Goal: Information Seeking & Learning: Find specific fact

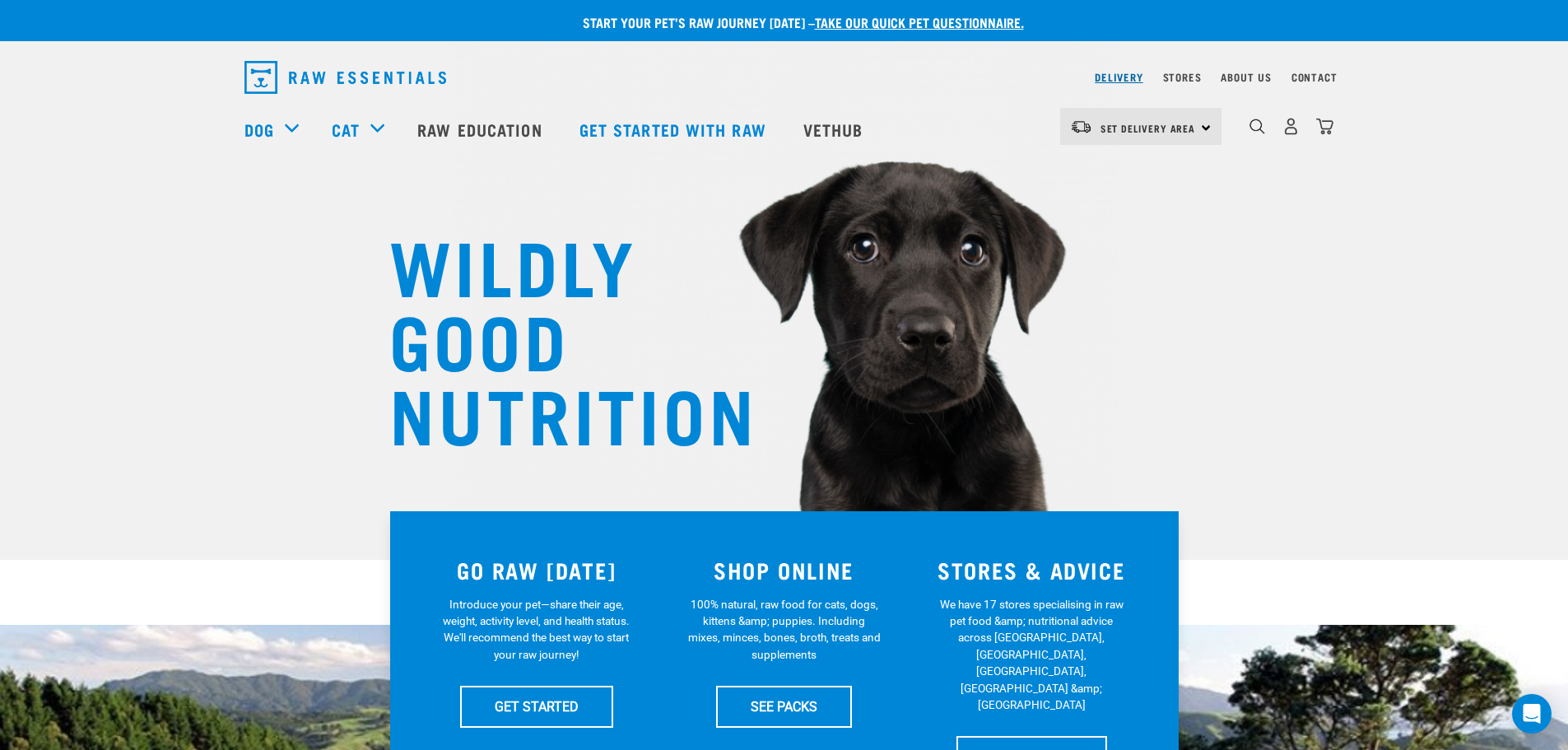
click at [1136, 77] on link "Delivery" at bounding box center [1119, 77] width 48 height 6
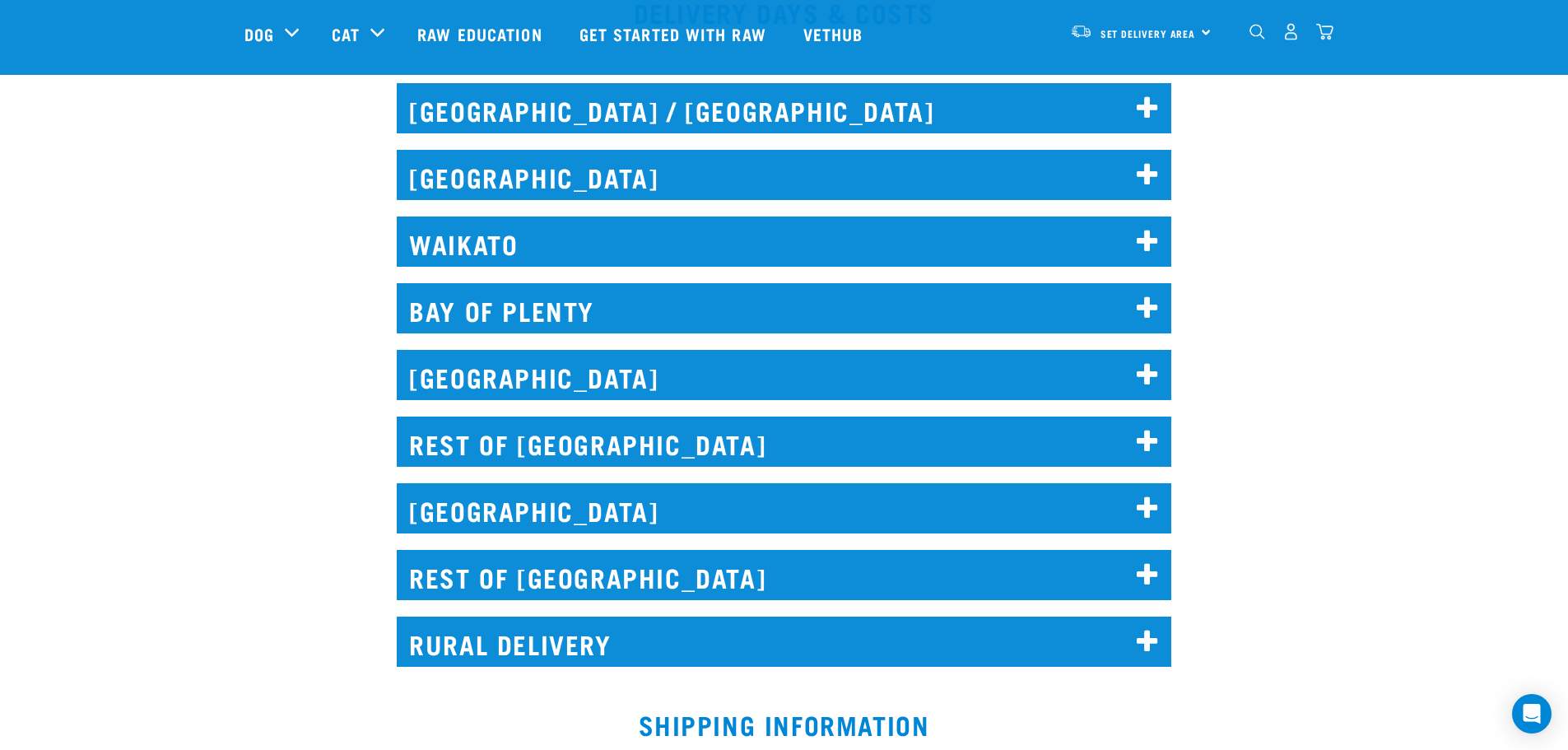
scroll to position [754, 0]
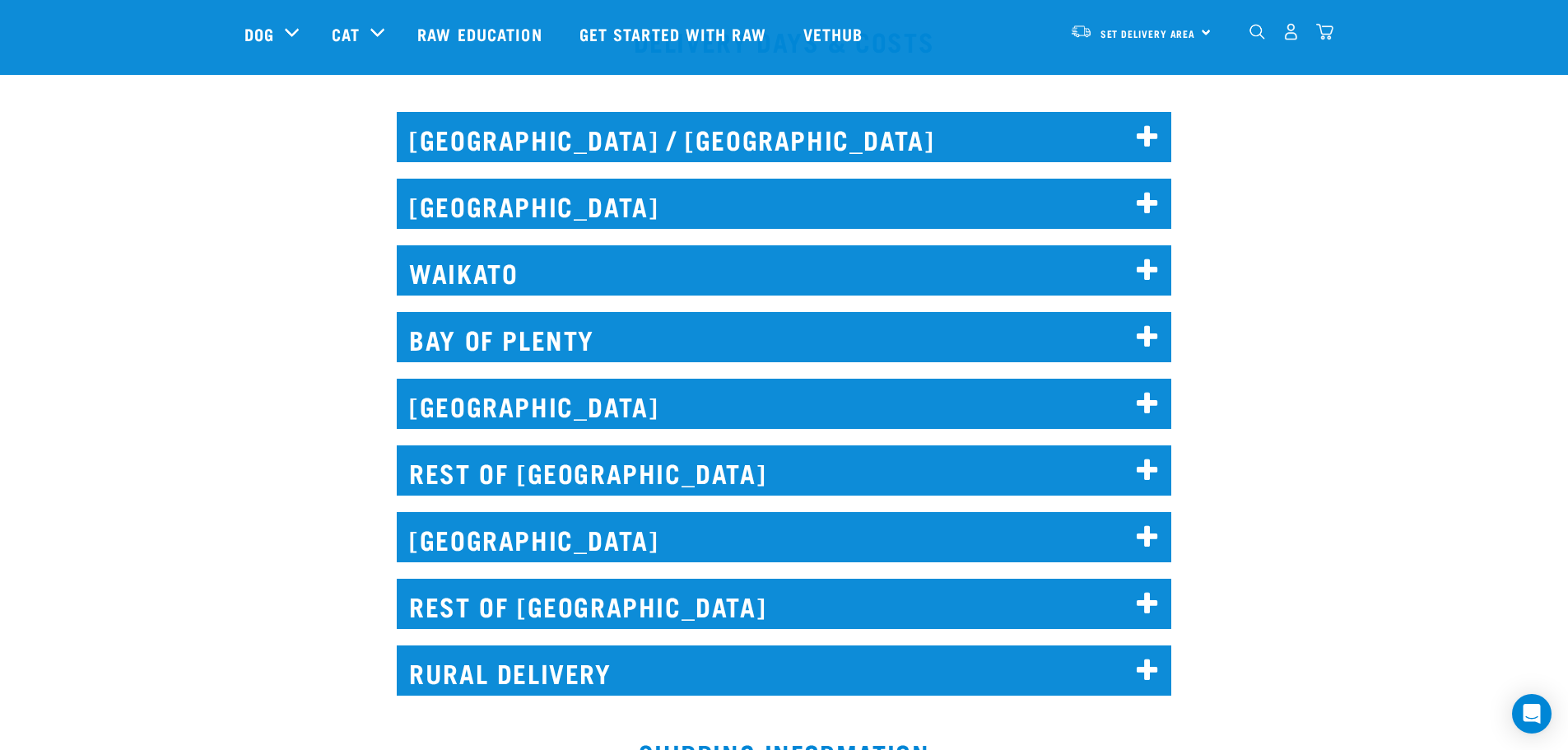
click at [956, 192] on h2 "[GEOGRAPHIC_DATA]" at bounding box center [784, 203] width 775 height 50
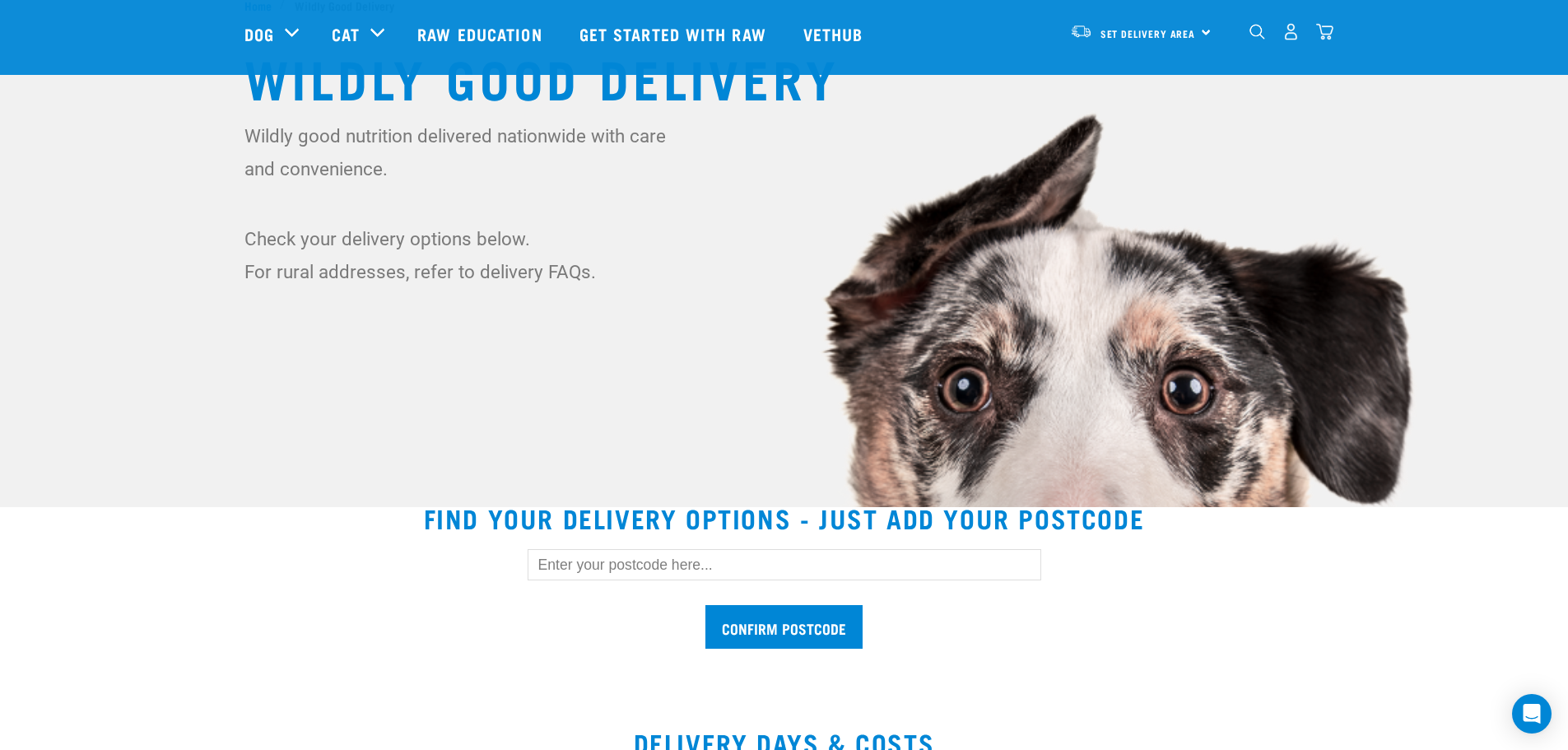
scroll to position [13, 0]
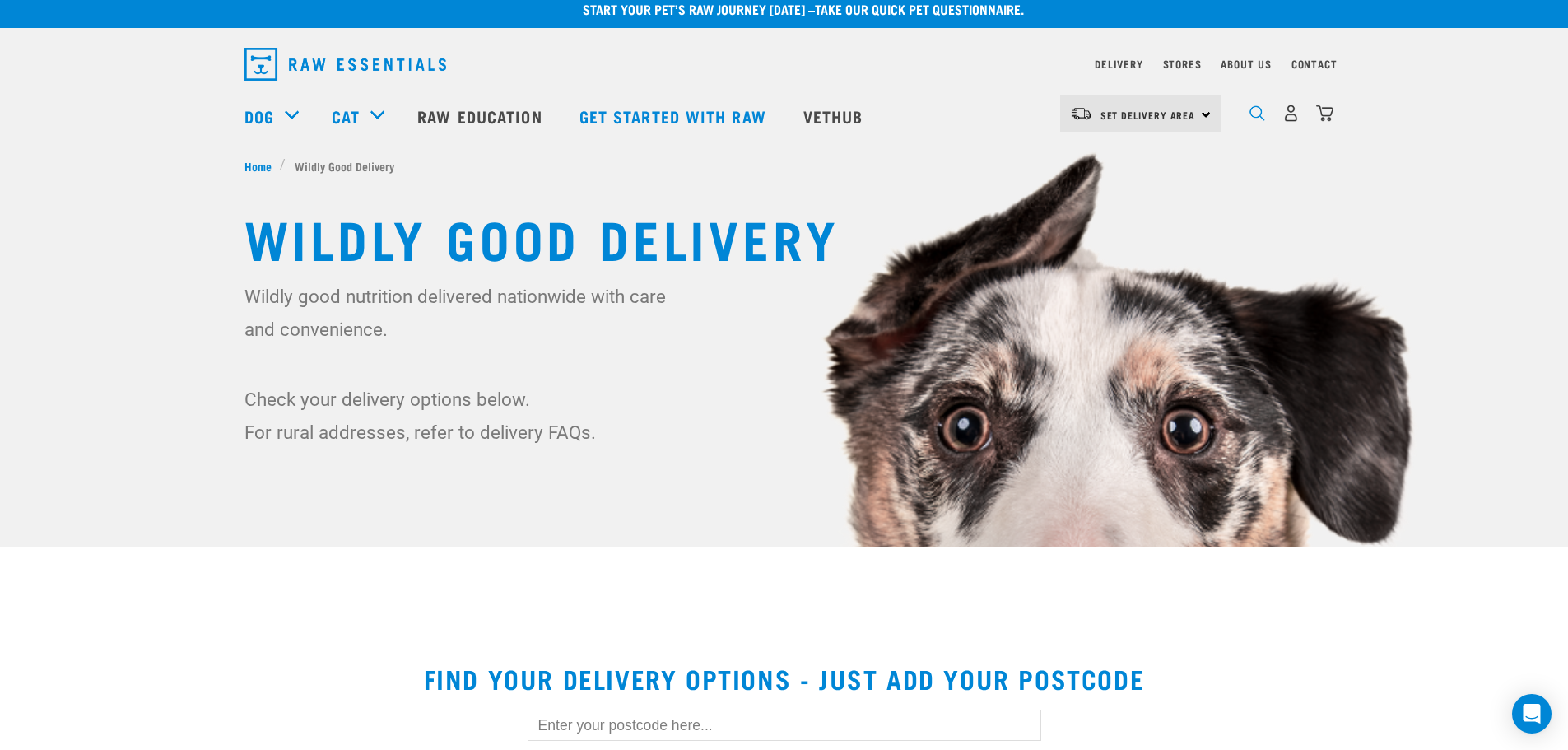
click at [1257, 121] on img "dropdown navigation" at bounding box center [1257, 113] width 16 height 16
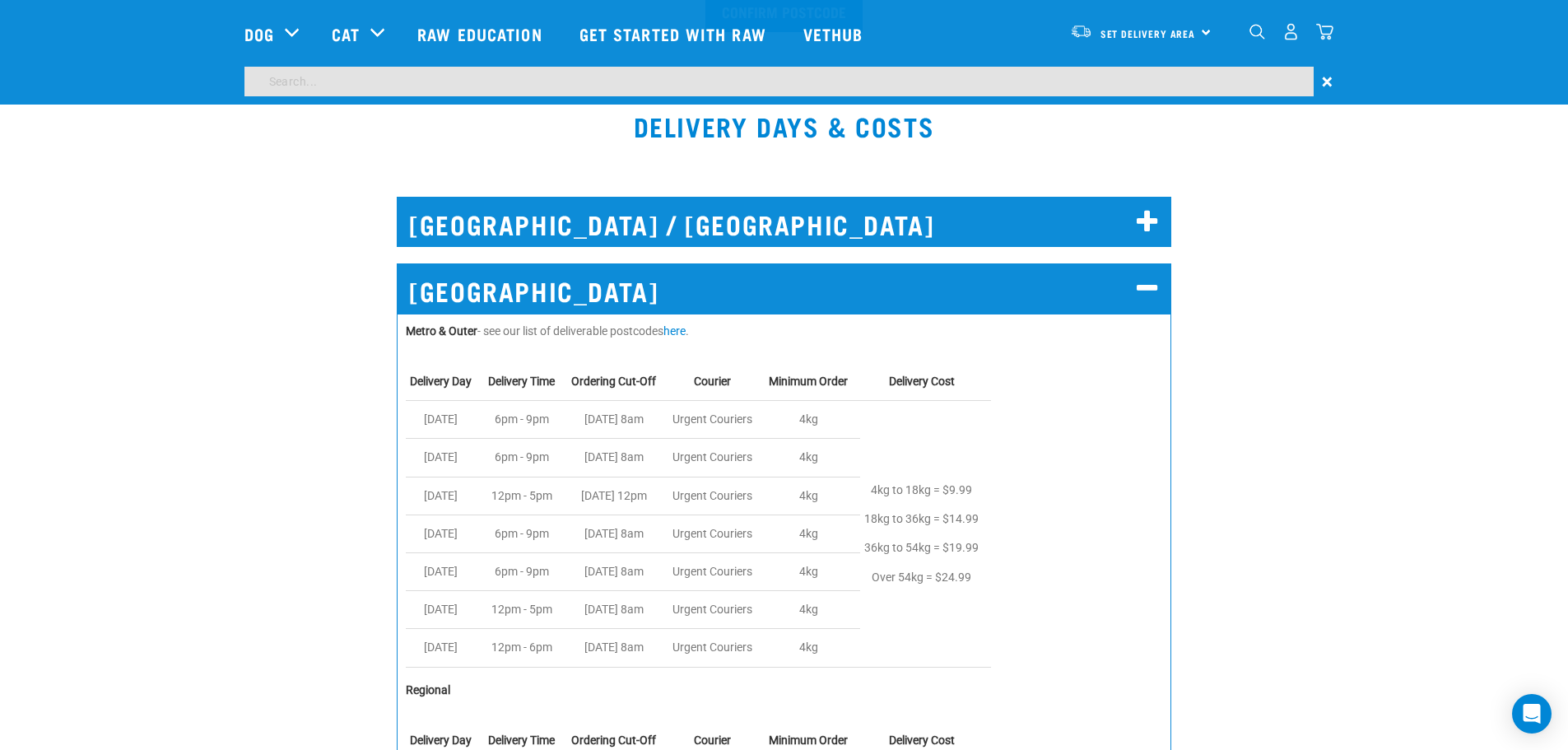
scroll to position [620, 0]
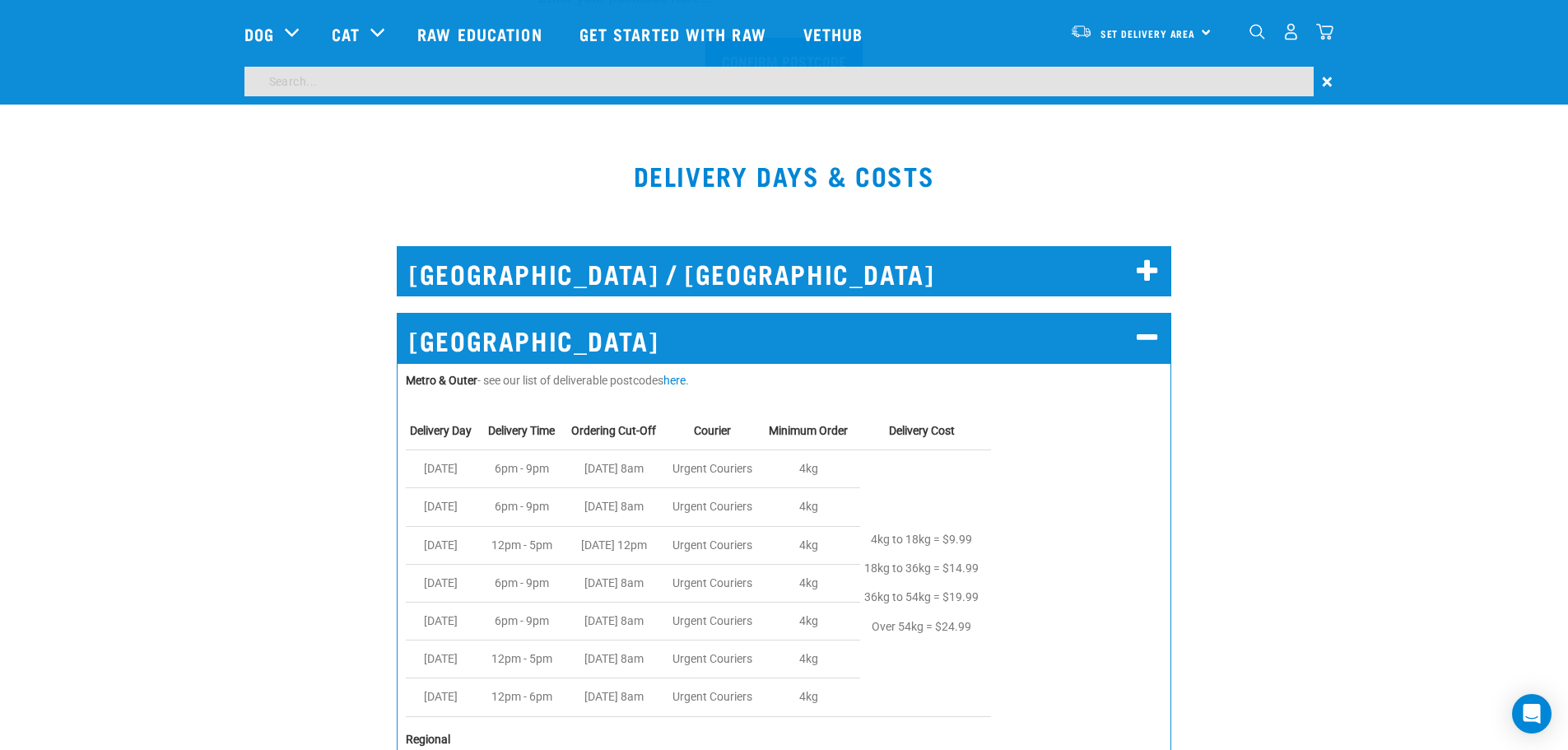
click at [811, 86] on input "search" at bounding box center [779, 82] width 1069 height 30
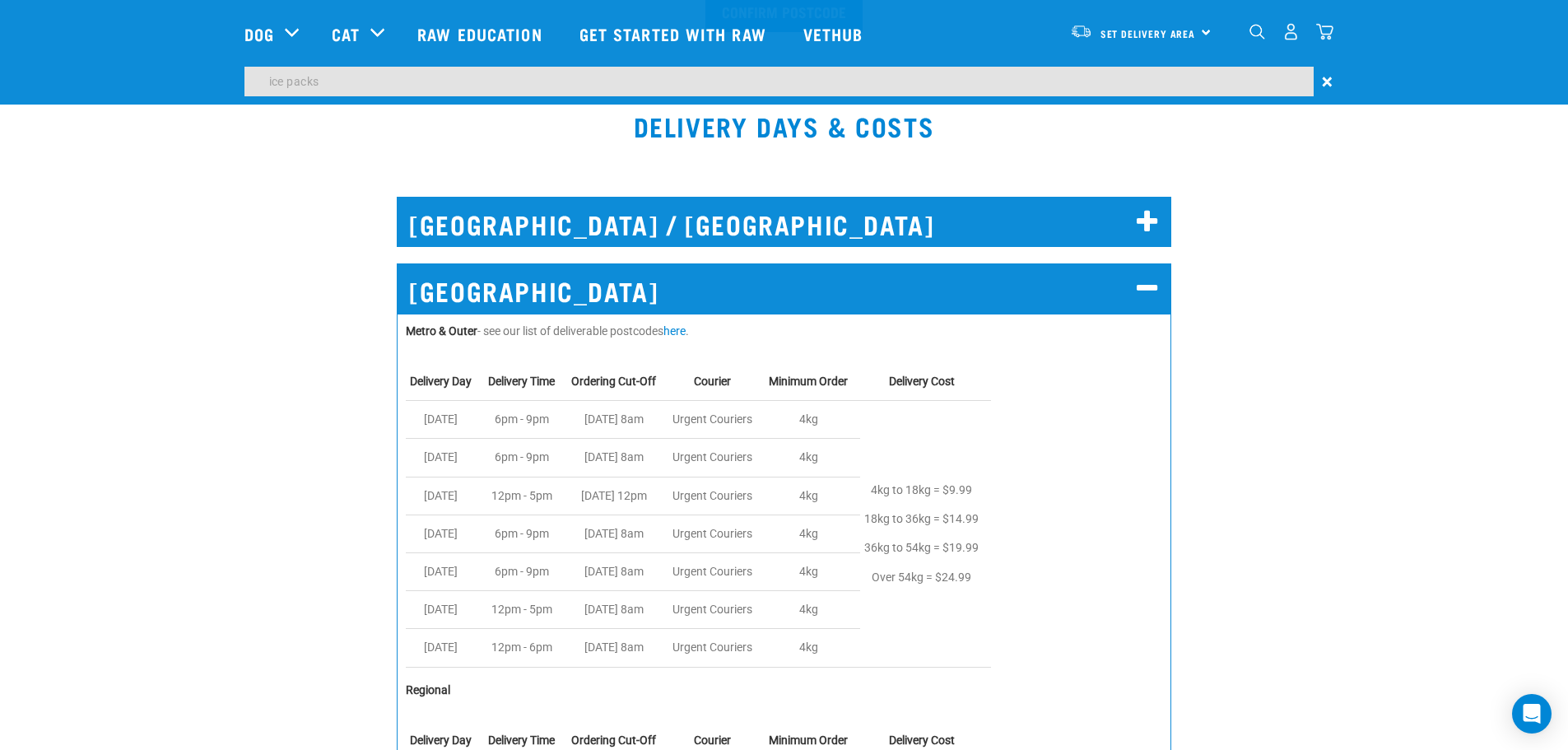
type input "ice packs"
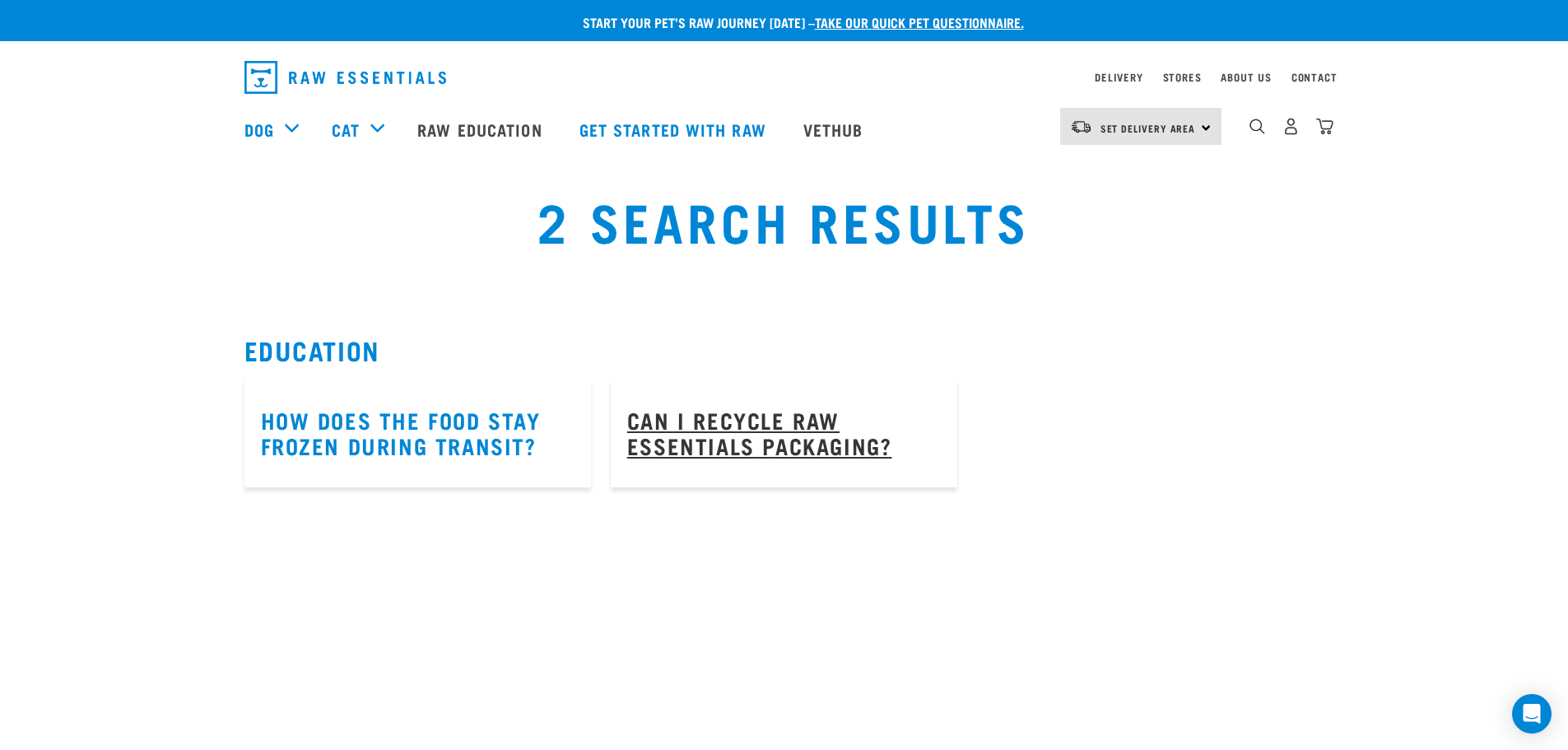
click at [705, 448] on link "Can I recycle Raw Essentials packaging?" at bounding box center [760, 432] width 265 height 38
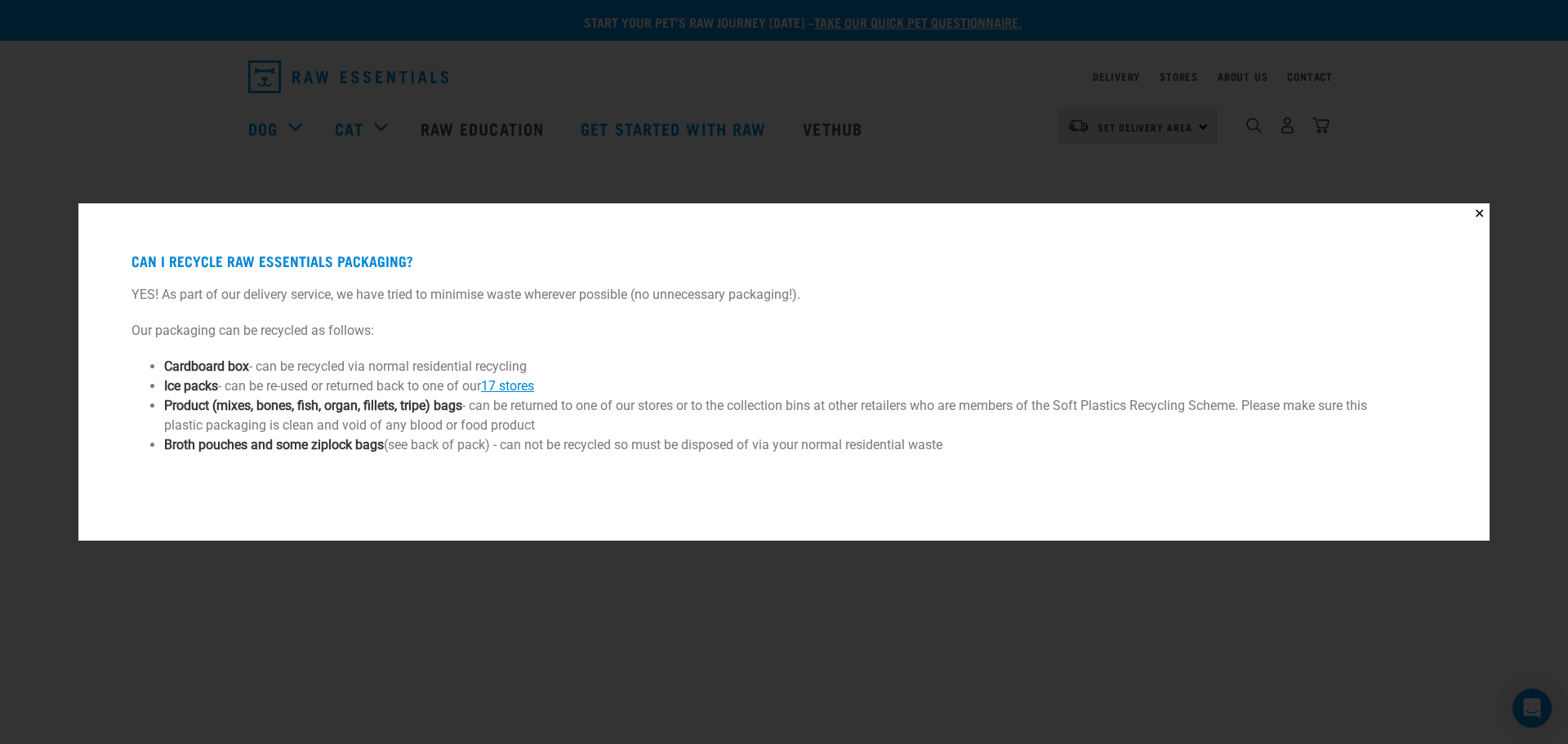
click at [514, 389] on link "17 stores" at bounding box center [507, 385] width 53 height 16
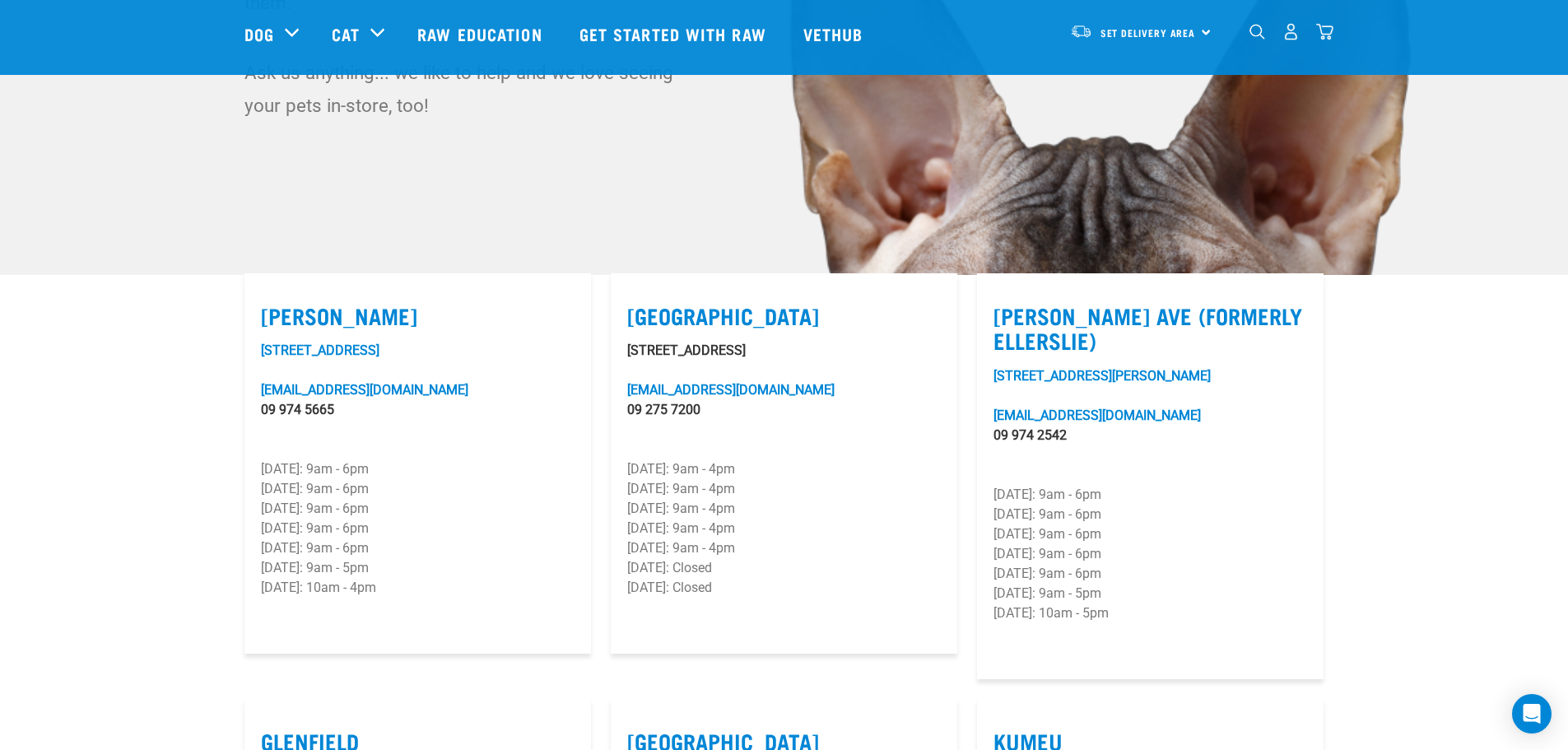
scroll to position [329, 0]
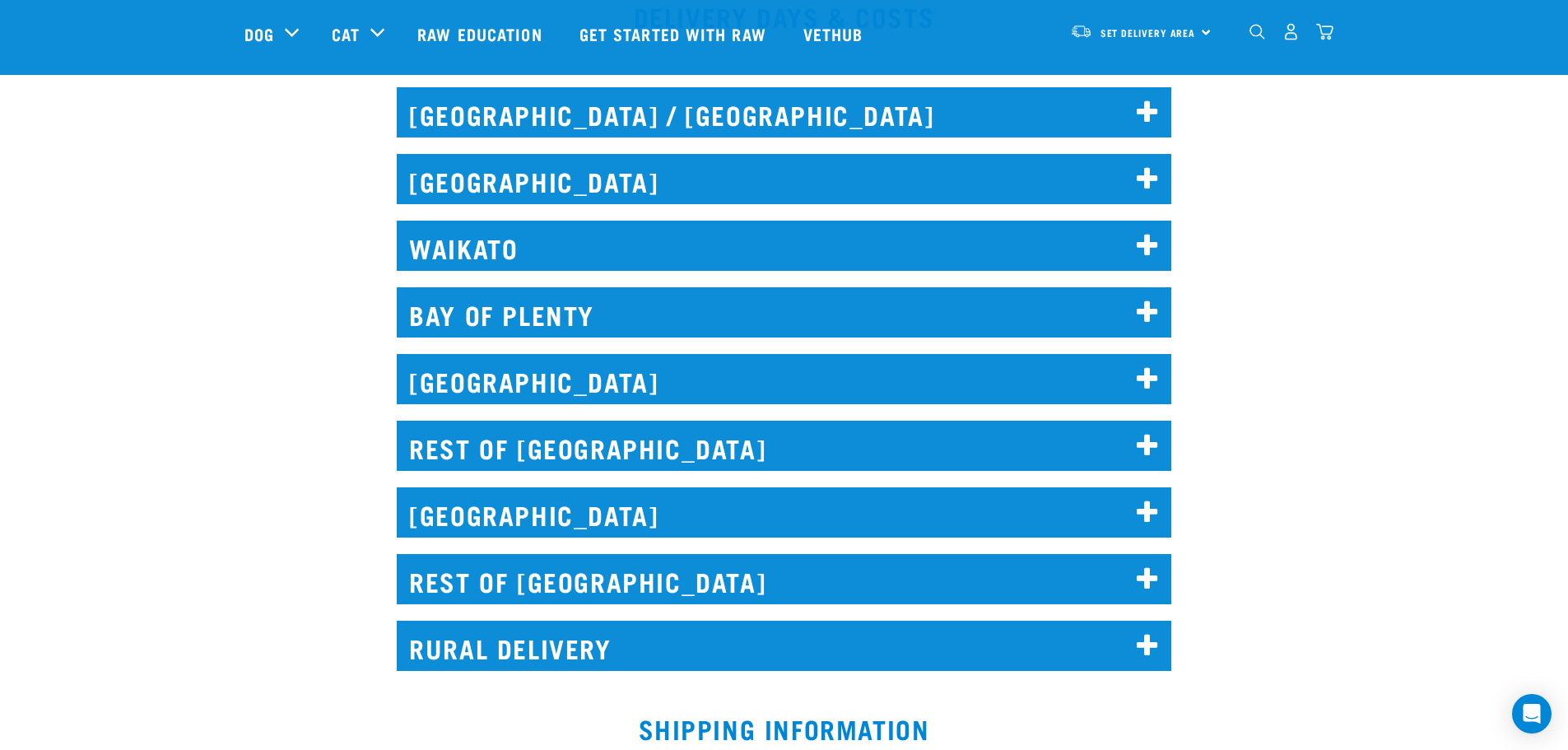
scroll to position [785, 0]
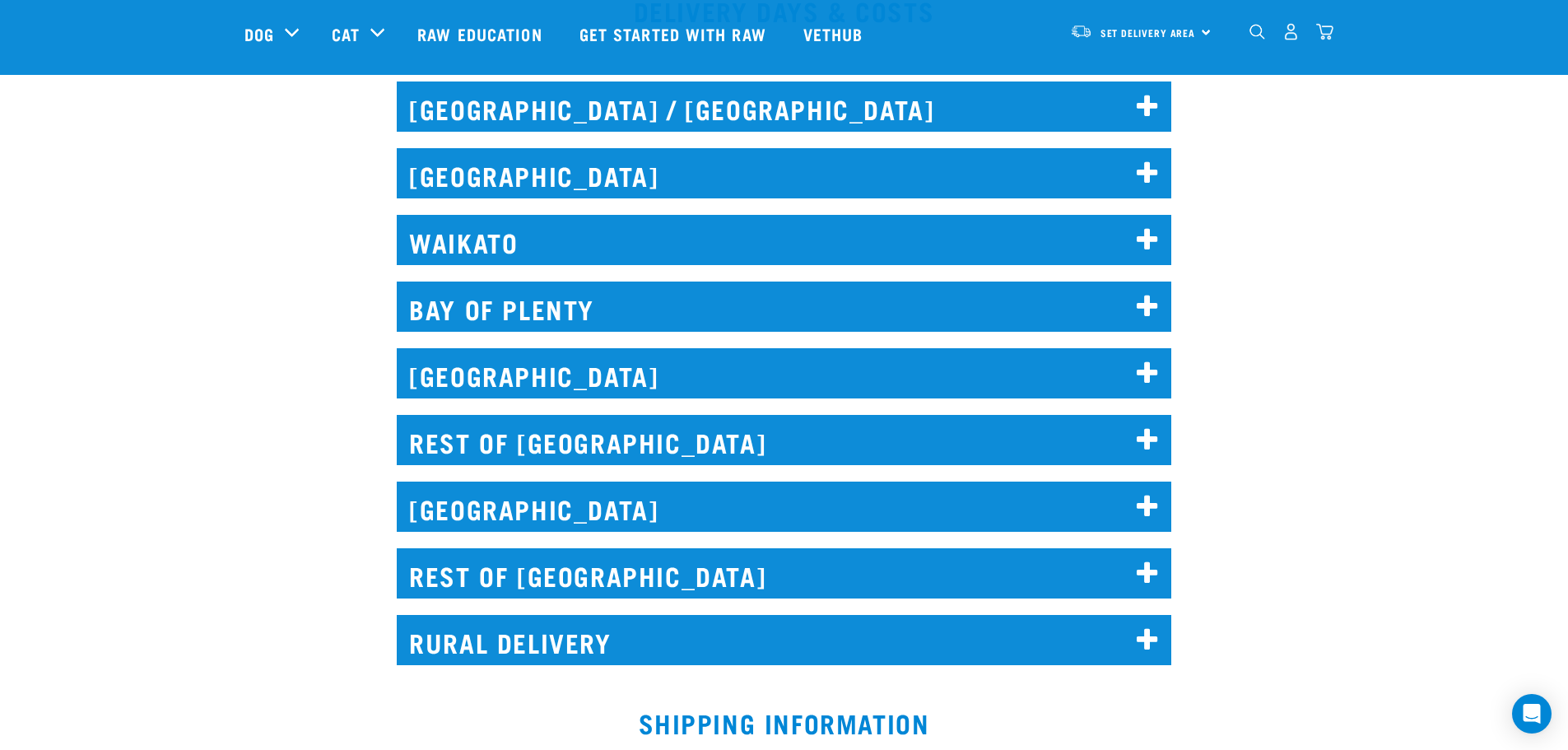
click at [915, 196] on h2 "AUCKLAND" at bounding box center [784, 173] width 775 height 50
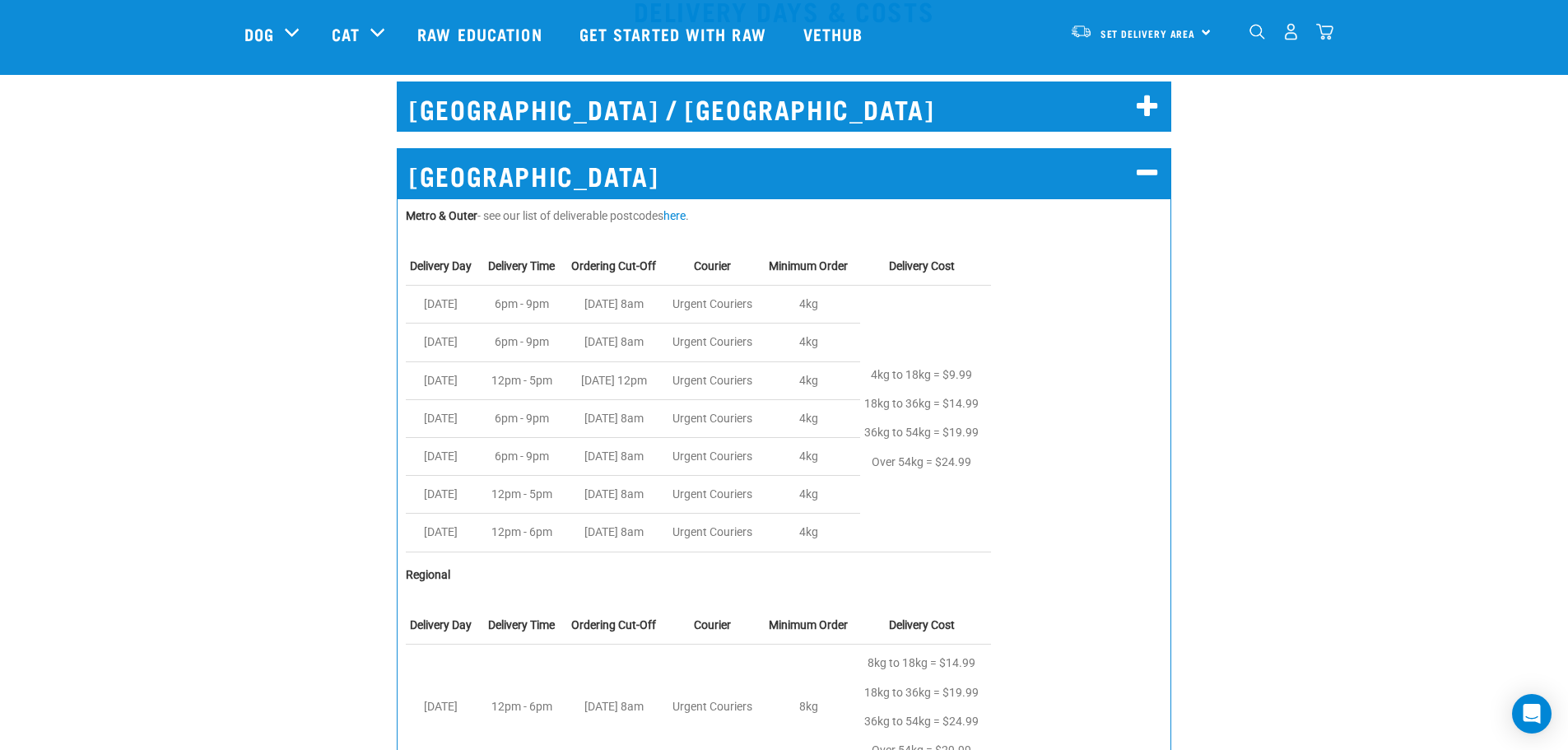
click at [1244, 35] on div "2" at bounding box center [1277, 34] width 113 height 66
click at [1250, 35] on img "dropdown navigation" at bounding box center [1257, 31] width 16 height 16
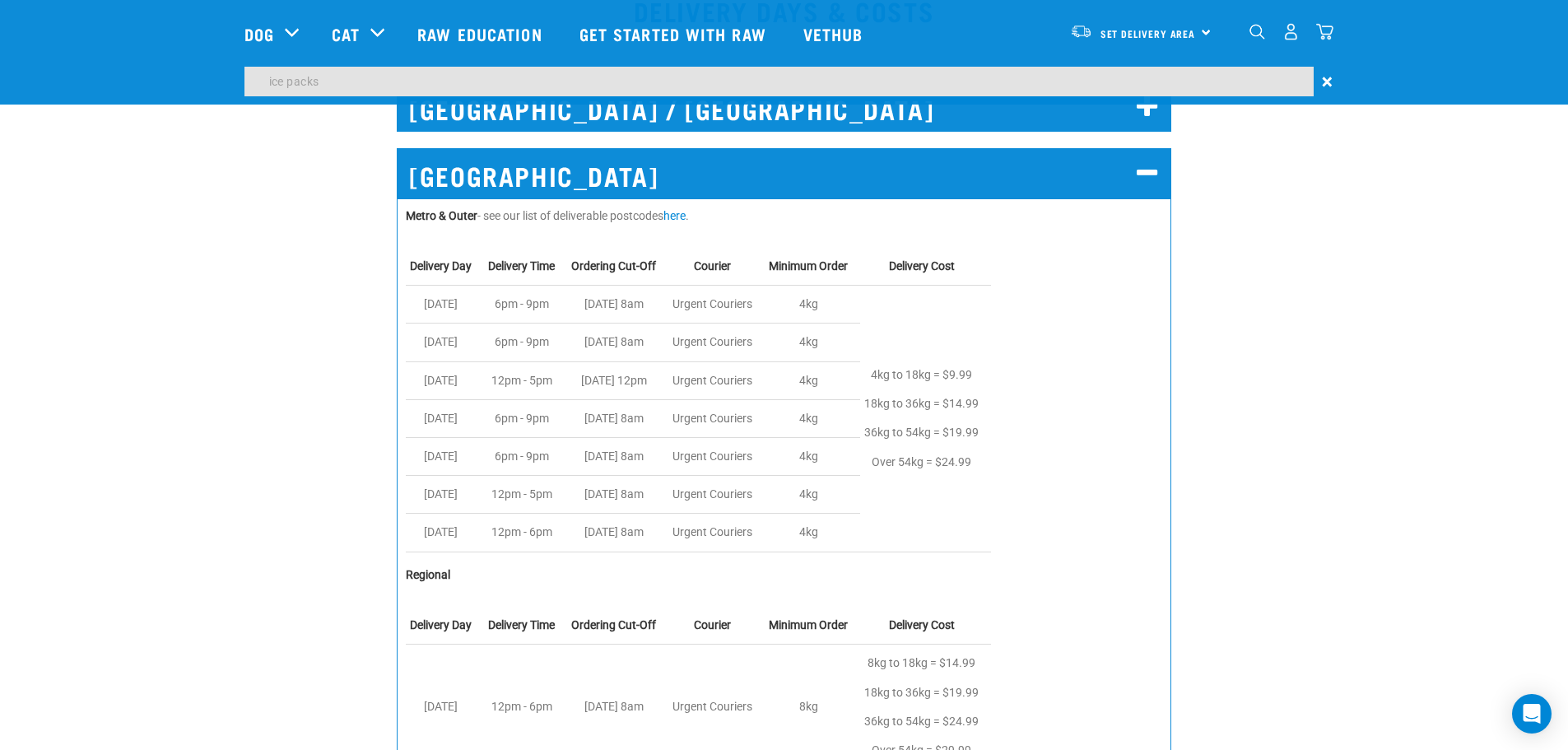
scroll to position [735, 0]
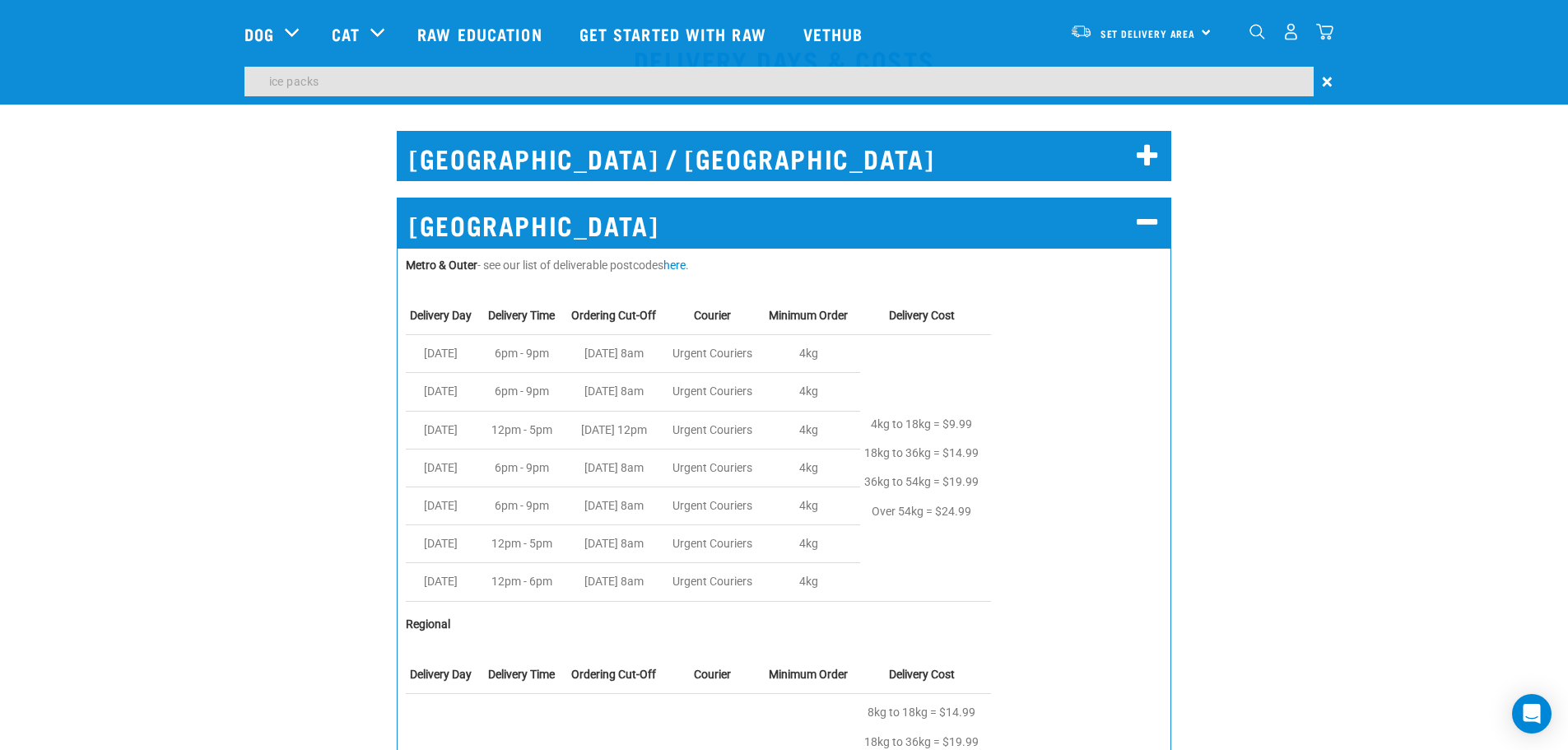
click at [1197, 75] on input "ice packs" at bounding box center [779, 82] width 1069 height 30
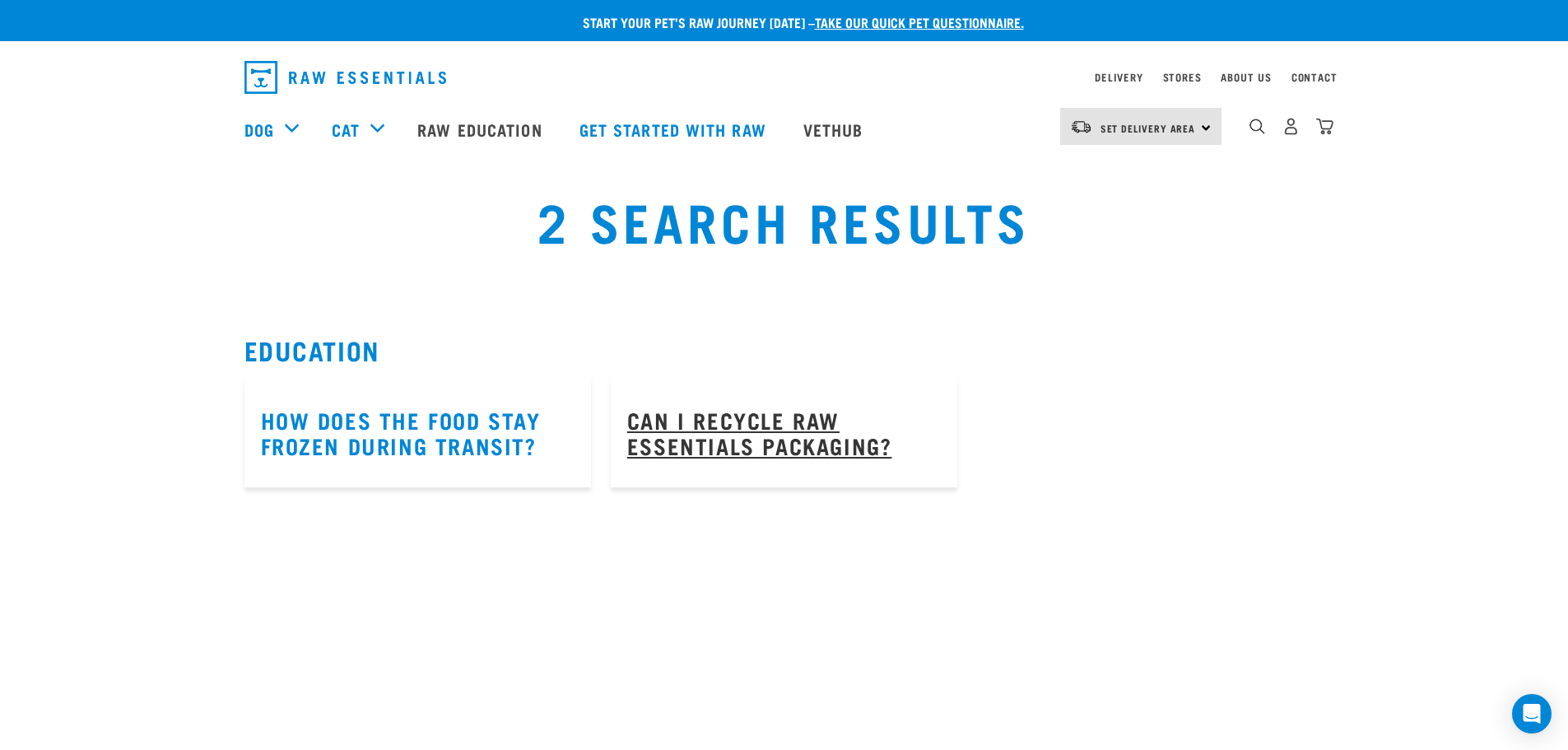
click at [869, 449] on link "Can I recycle Raw Essentials packaging?" at bounding box center [760, 432] width 265 height 38
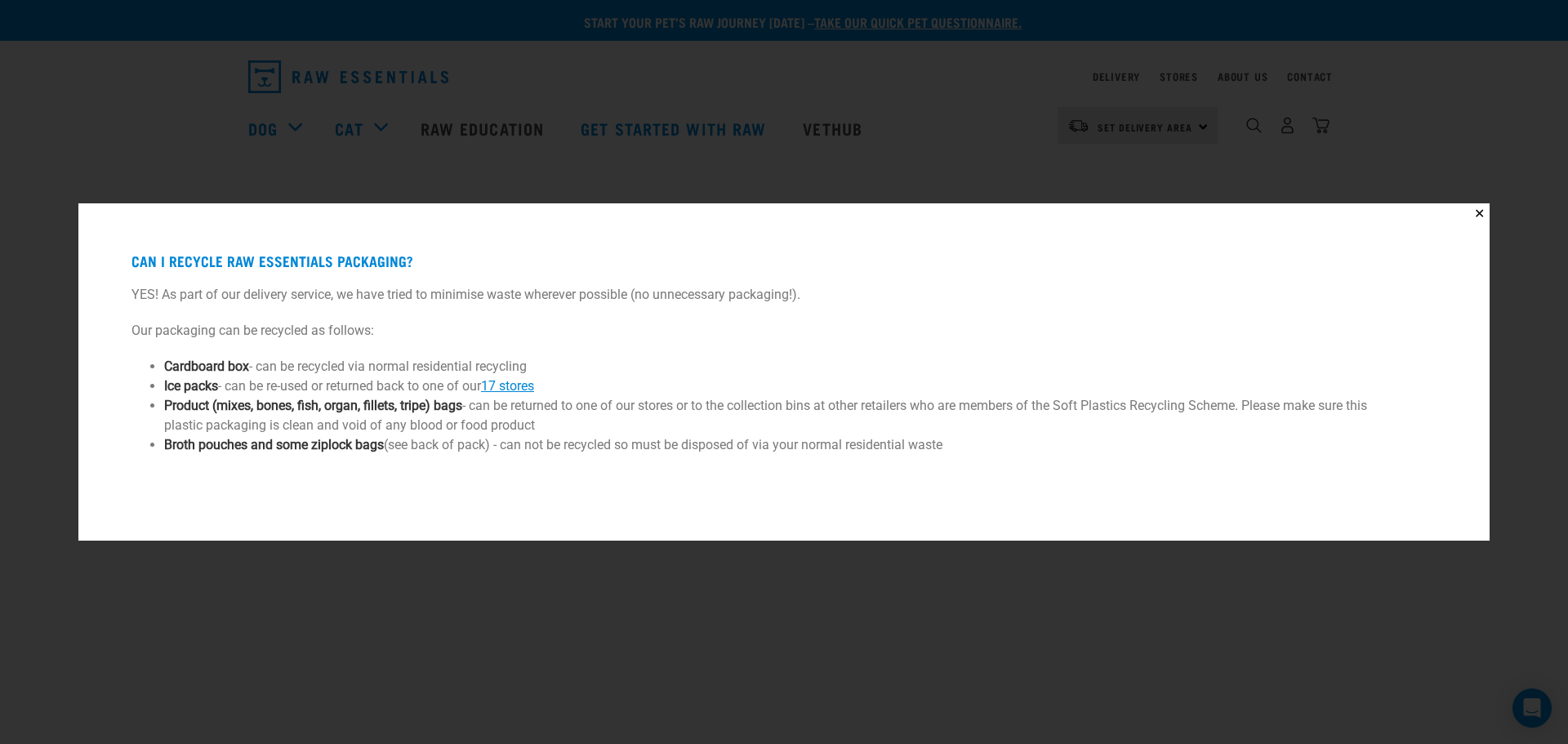
click at [893, 270] on div "Can I recycle Raw Essentials packaging? YES! As part of our delivery service, w…" at bounding box center [784, 372] width 1370 height 297
click at [488, 104] on div "✕ Can I recycle Raw Essentials packaging? YES! As part of our delivery service,…" at bounding box center [784, 372] width 1568 height 744
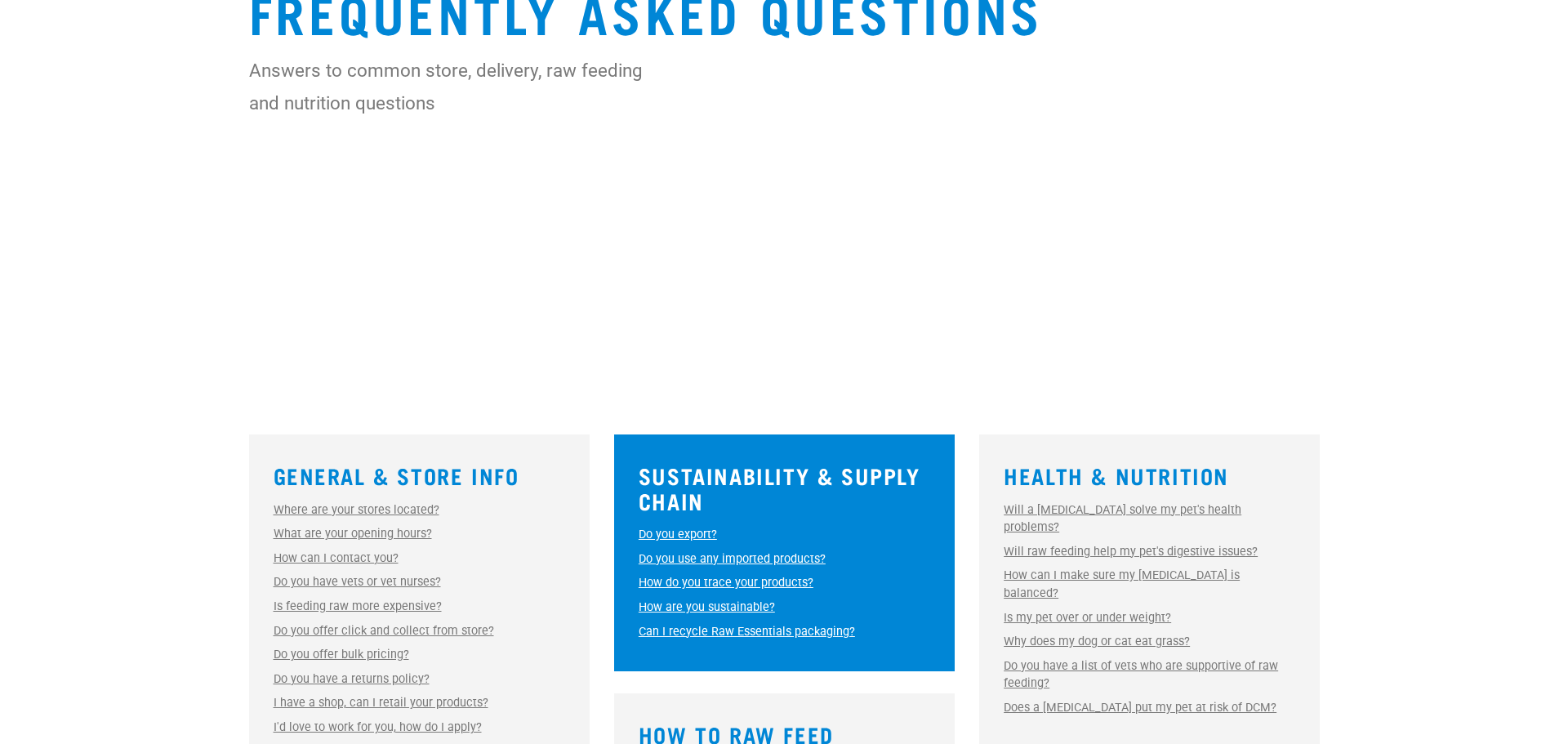
scroll to position [245, 0]
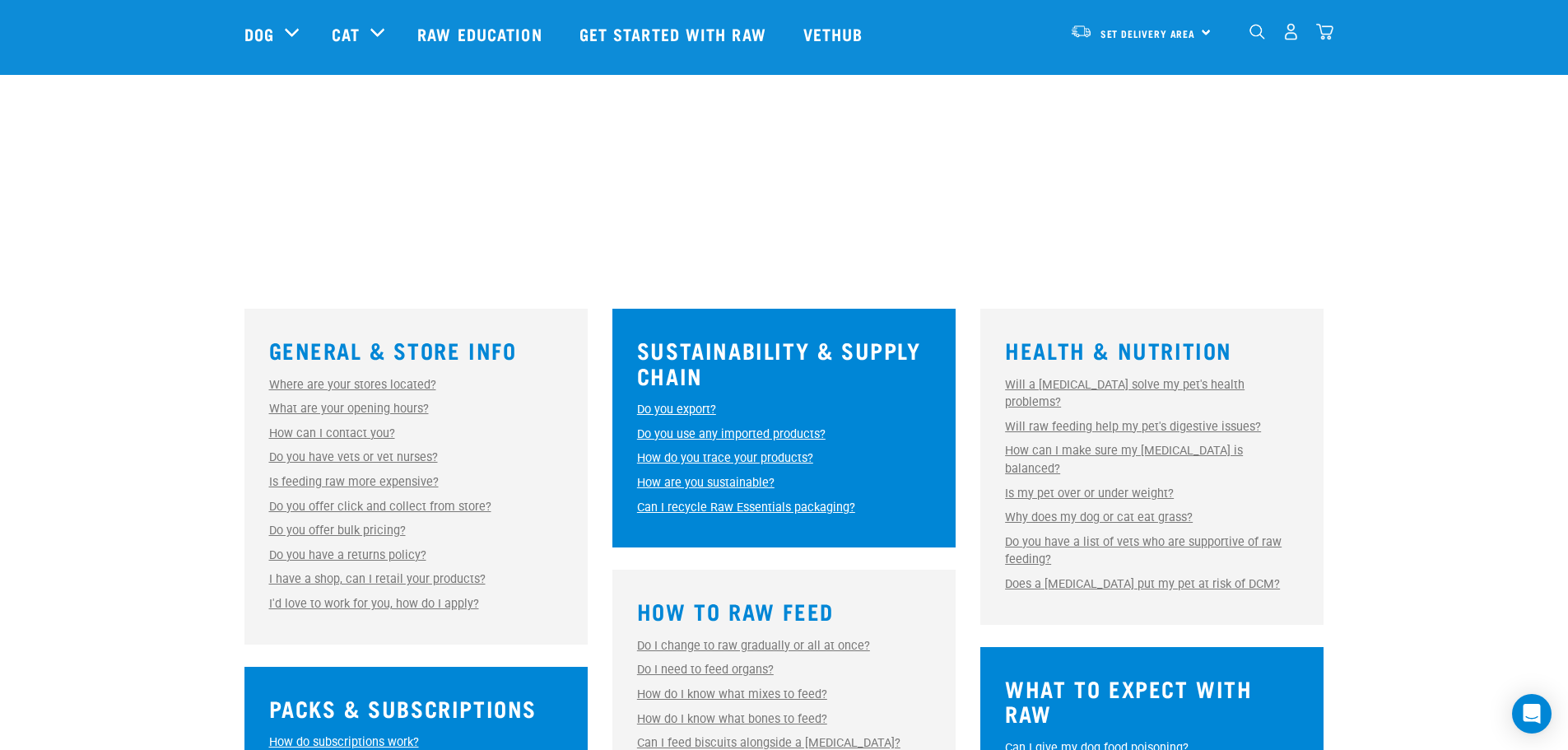
click at [834, 501] on link "Can I recycle Raw Essentials packaging?" at bounding box center [746, 507] width 218 height 14
